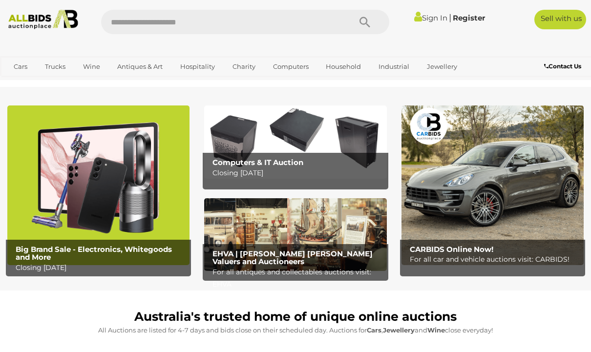
click at [244, 17] on input "text" at bounding box center [221, 22] width 240 height 24
type input "**********"
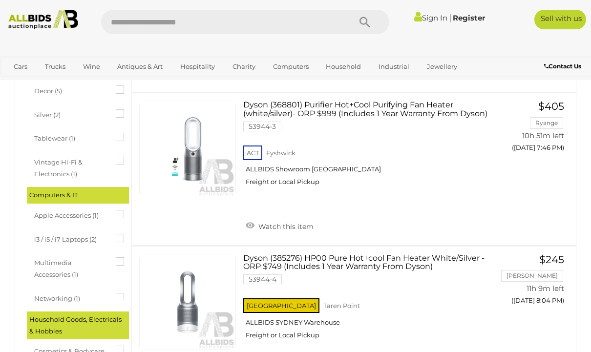
scroll to position [506, 0]
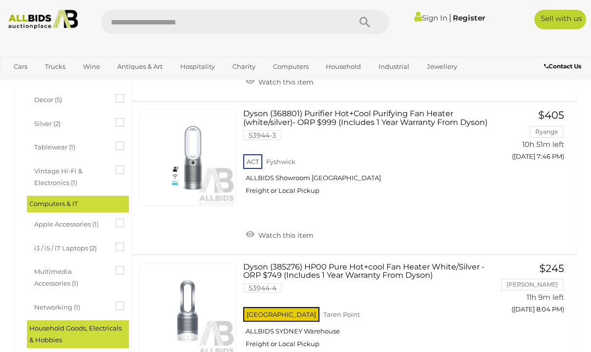
click at [0, 0] on span "Auctions" at bounding box center [0, 0] width 0 height 0
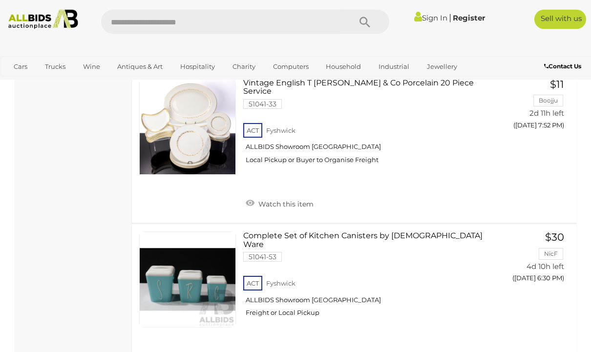
scroll to position [521, 0]
click at [0, 0] on span "Auctions" at bounding box center [0, 0] width 0 height 0
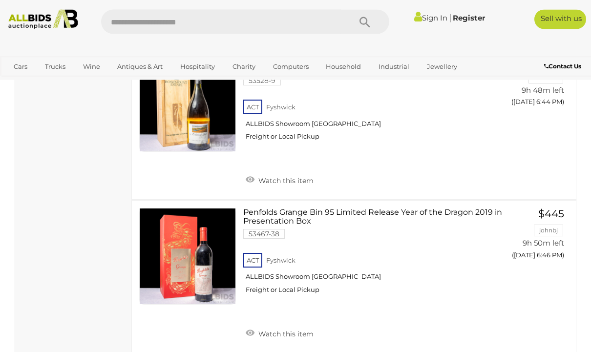
scroll to position [1273, 0]
